Goal: Information Seeking & Learning: Check status

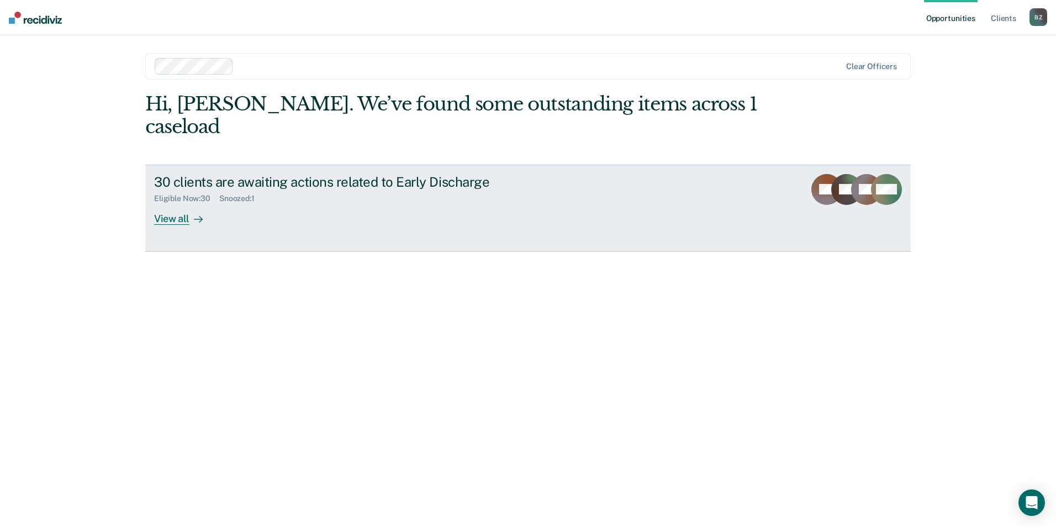
click at [171, 203] on div "View all" at bounding box center [185, 214] width 62 height 22
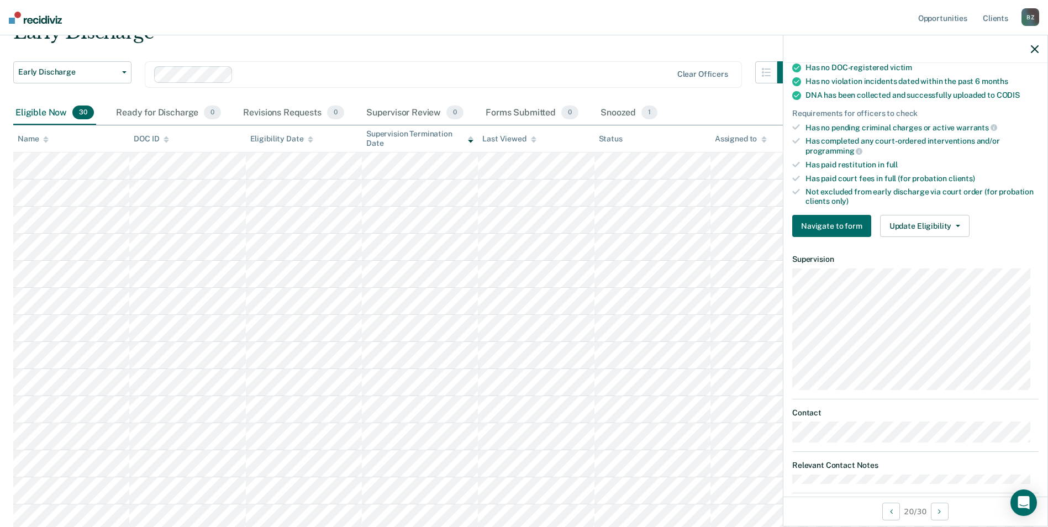
scroll to position [238, 0]
